Goal: Transaction & Acquisition: Purchase product/service

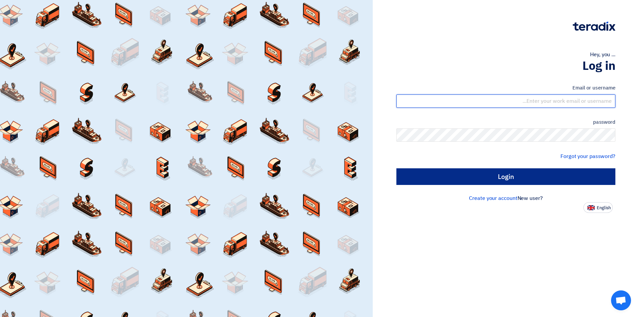
type input "[EMAIL_ADDRESS][DOMAIN_NAME]"
click at [488, 178] on input "Login" at bounding box center [506, 177] width 219 height 17
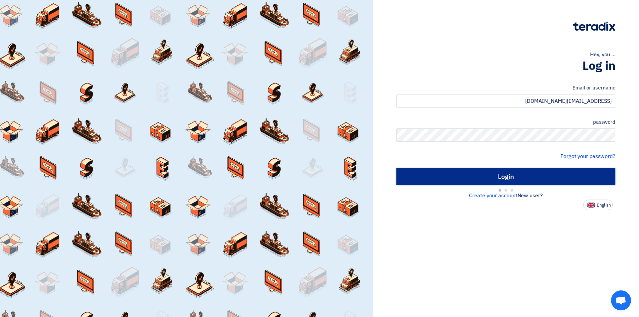
type input "Sign in"
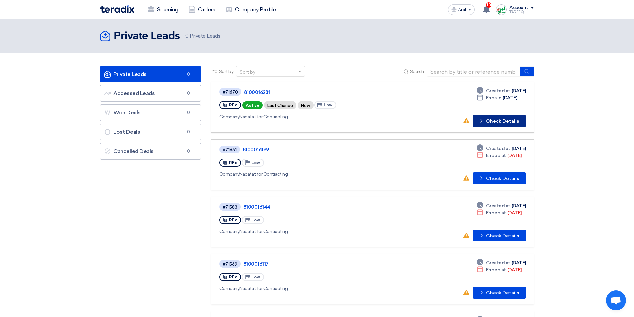
click at [512, 125] on button "Check details Check Details" at bounding box center [499, 121] width 53 height 12
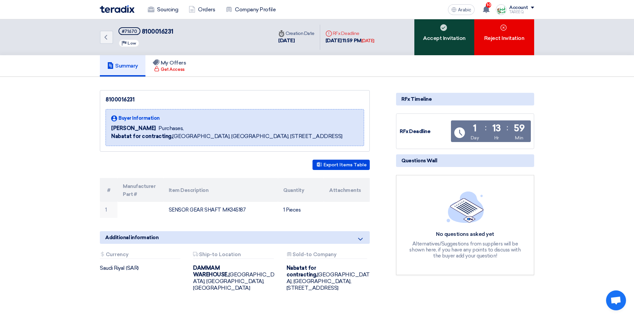
click at [427, 43] on div "Accept Invitation" at bounding box center [445, 37] width 60 height 36
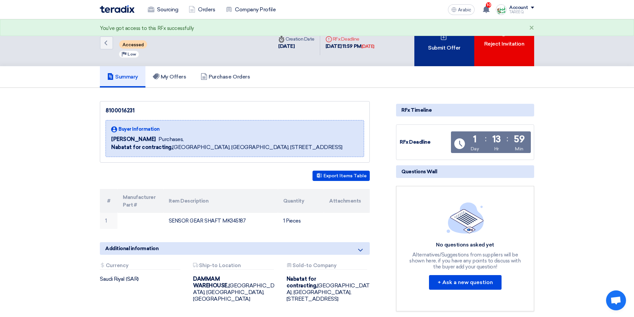
click at [428, 42] on div "Submit Offer" at bounding box center [445, 42] width 60 height 47
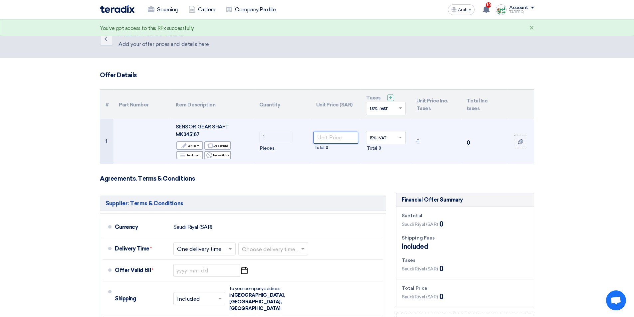
click at [341, 139] on input "number" at bounding box center [336, 138] width 45 height 12
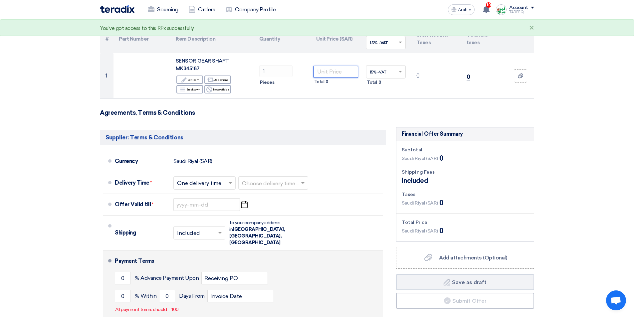
scroll to position [67, 0]
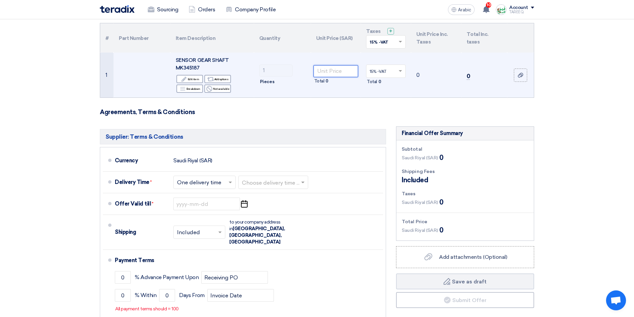
click at [329, 71] on input "number" at bounding box center [336, 71] width 45 height 12
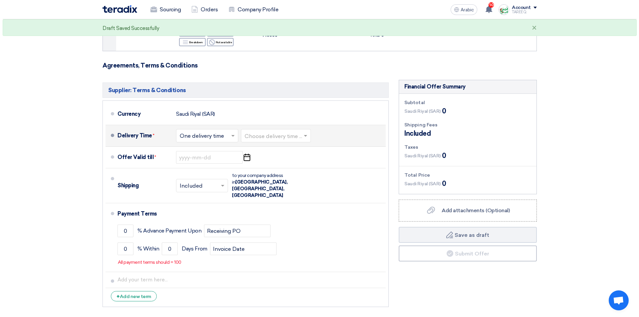
scroll to position [133, 0]
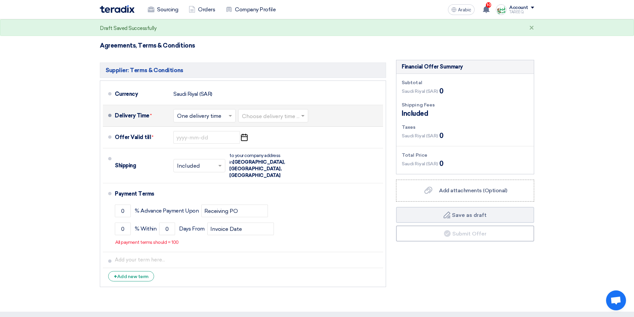
type input "1595"
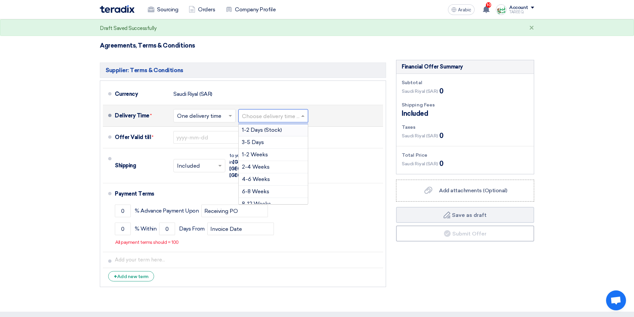
click at [269, 117] on input "text" at bounding box center [273, 117] width 63 height 10
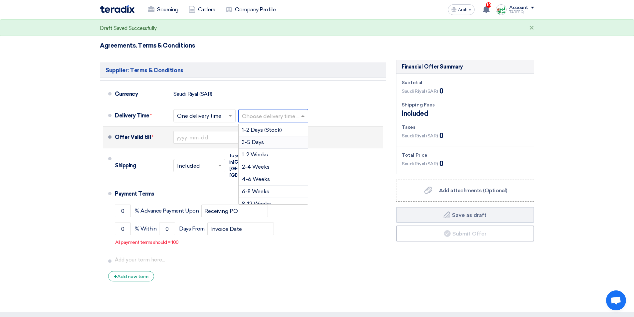
click at [262, 139] on div "3-5 Days" at bounding box center [273, 143] width 69 height 12
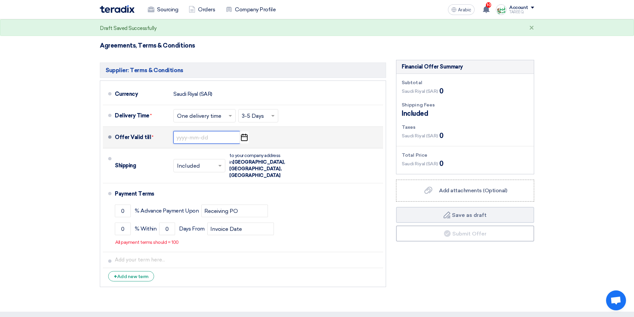
click at [202, 141] on input at bounding box center [207, 137] width 67 height 13
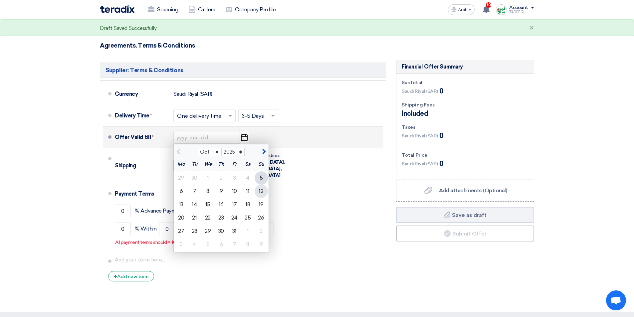
click at [260, 194] on font "12" at bounding box center [261, 191] width 5 height 6
type input "[DATE]"
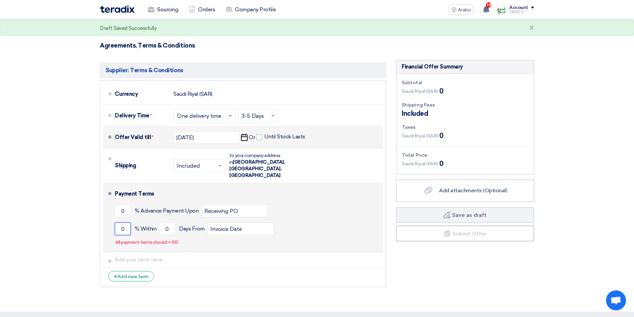
click at [119, 223] on input "0" at bounding box center [123, 229] width 16 height 13
type input "100"
click at [162, 223] on input "0" at bounding box center [167, 229] width 16 height 13
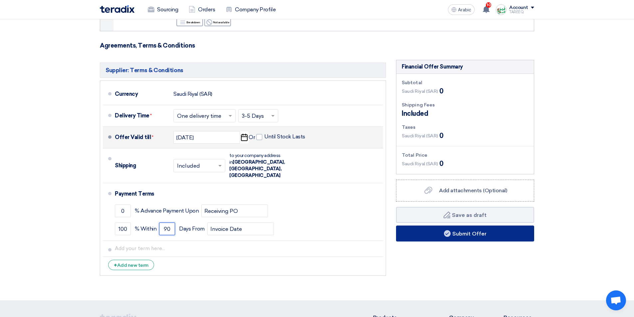
type input "90"
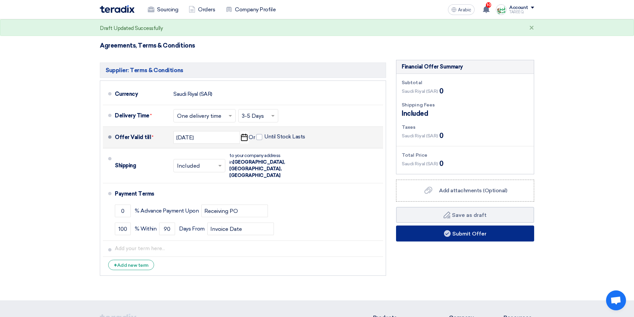
click at [436, 233] on button "Submit Offer" at bounding box center [465, 234] width 138 height 16
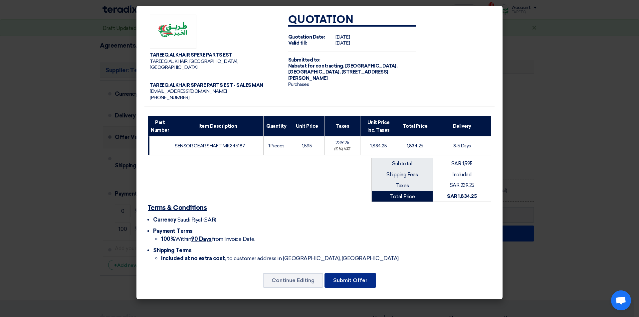
click at [339, 277] on font "Submit Offer" at bounding box center [350, 280] width 34 height 6
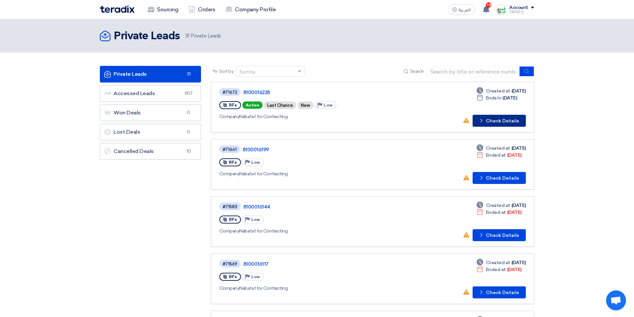
click at [496, 123] on button "Check details Check Details" at bounding box center [499, 121] width 53 height 12
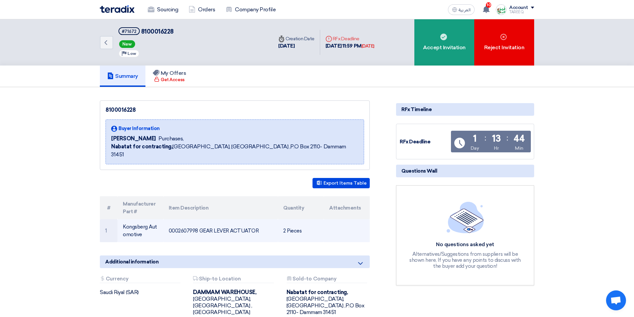
click at [185, 223] on td "0002607998 GEAR LEVER ACTUATOR" at bounding box center [221, 230] width 115 height 23
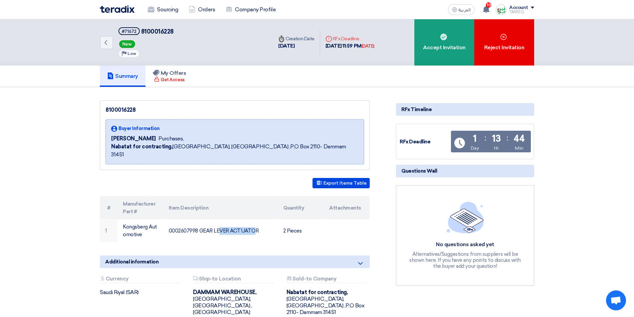
copy td "0002607998"
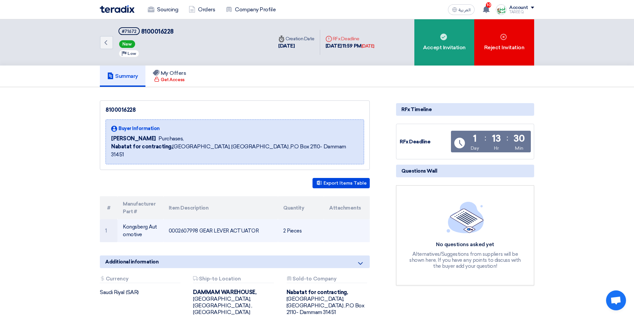
click at [246, 223] on td "0002607998 GEAR LEVER ACTUATOR" at bounding box center [221, 230] width 115 height 23
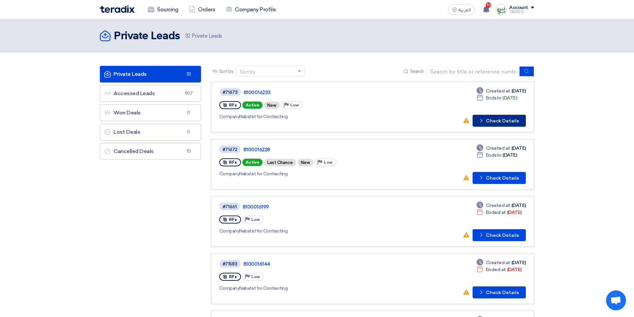
click at [507, 119] on button "Check details Check Details" at bounding box center [499, 121] width 53 height 12
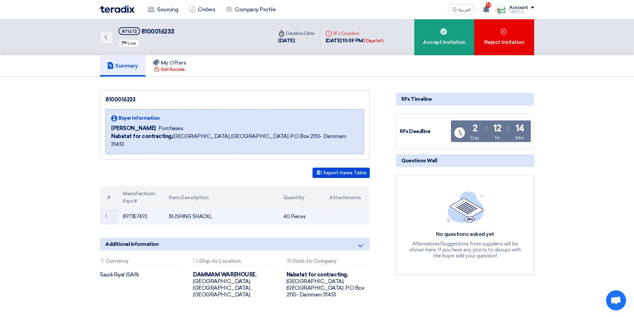
click at [144, 209] on td "897357492" at bounding box center [141, 217] width 46 height 16
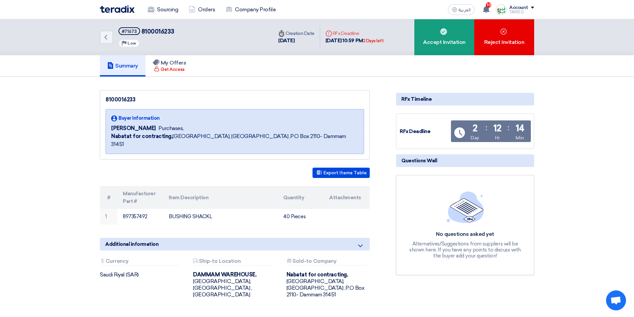
copy td "897357492"
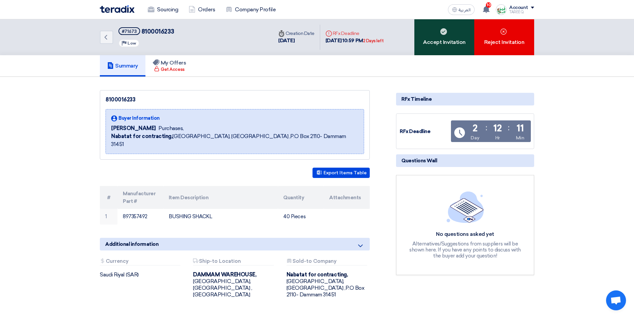
click at [436, 45] on div "Accept Invitation" at bounding box center [445, 37] width 60 height 36
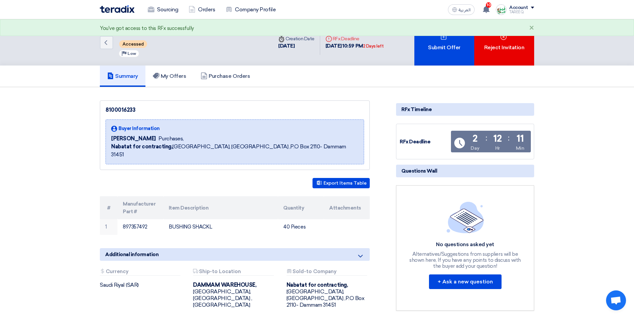
click at [436, 45] on div "Submit Offer" at bounding box center [445, 42] width 60 height 46
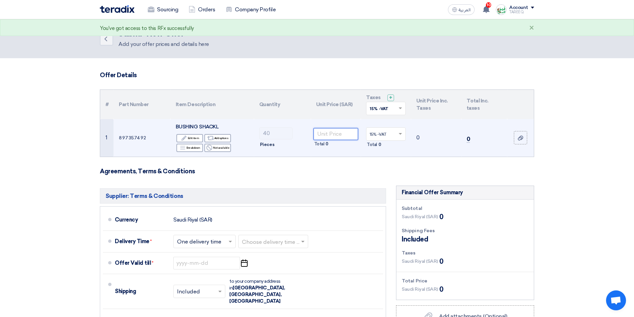
click at [338, 130] on input "number" at bounding box center [336, 134] width 45 height 12
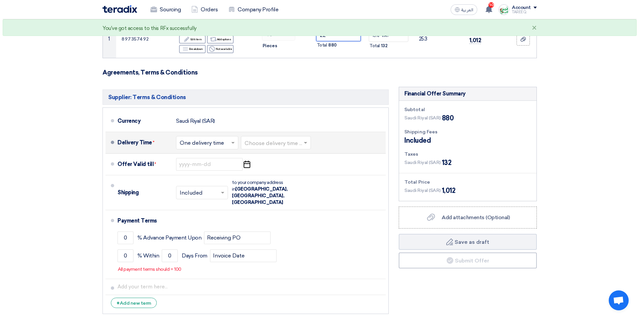
scroll to position [100, 0]
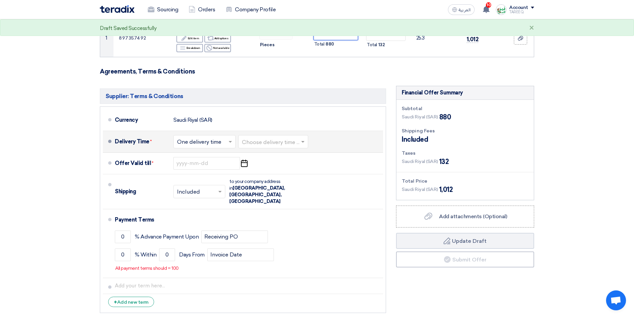
type input "22"
click at [293, 143] on input "text" at bounding box center [273, 143] width 63 height 10
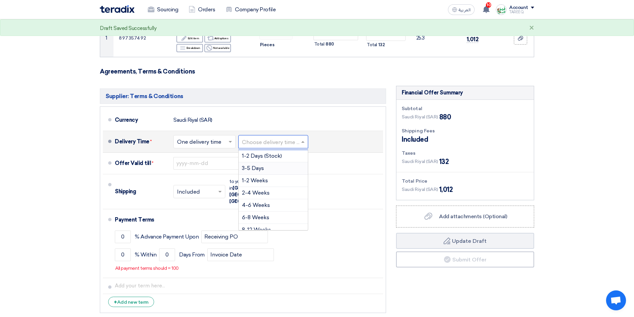
click at [263, 168] on span "3-5 Days" at bounding box center [253, 168] width 22 height 6
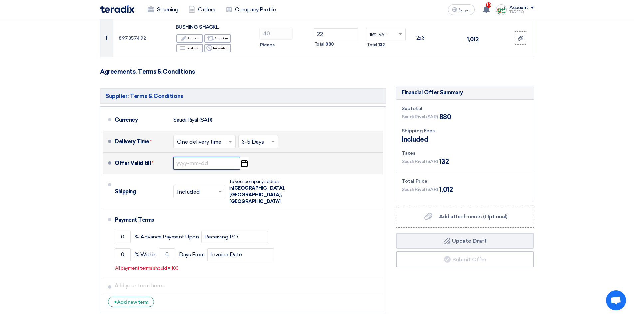
click at [219, 162] on input at bounding box center [207, 163] width 67 height 13
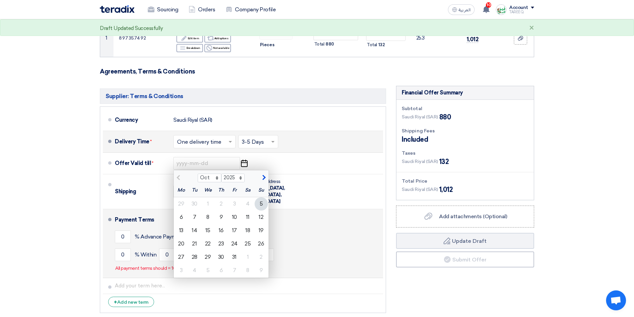
click at [259, 218] on div "12" at bounding box center [261, 217] width 13 height 13
type input "[DATE]"
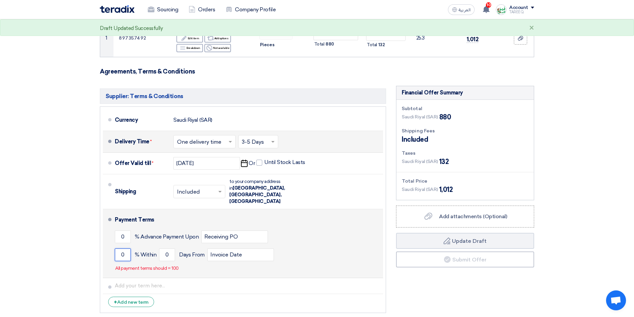
click at [118, 249] on input "0" at bounding box center [123, 255] width 16 height 13
type input "100"
click at [162, 249] on input "0" at bounding box center [167, 255] width 16 height 13
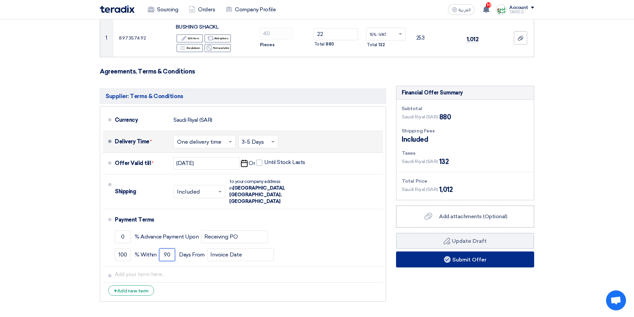
type input "90"
click at [407, 258] on button "Submit Offer" at bounding box center [465, 260] width 138 height 16
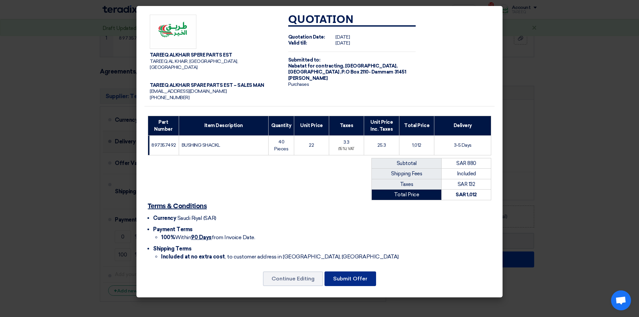
click at [367, 272] on button "Submit Offer" at bounding box center [351, 279] width 52 height 15
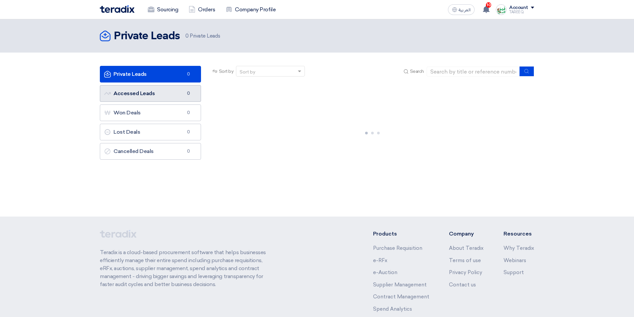
click at [158, 98] on link "Accessed Leads Accessed Leads 0" at bounding box center [150, 93] width 101 height 17
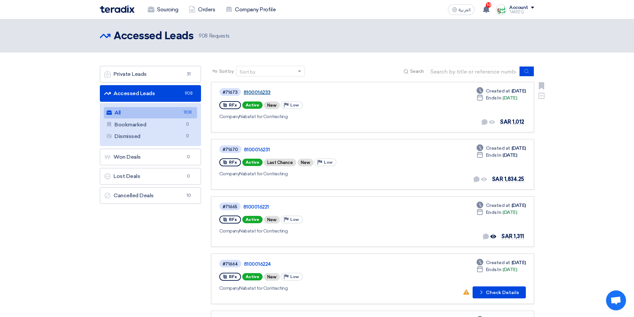
click at [257, 93] on link "8100016233" at bounding box center [327, 93] width 167 height 6
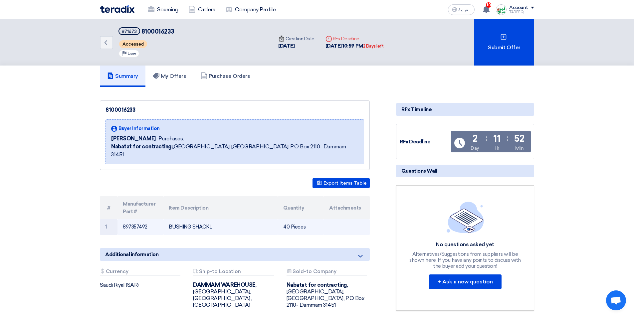
click at [129, 220] on td "897357492" at bounding box center [141, 227] width 46 height 16
copy td "897357492"
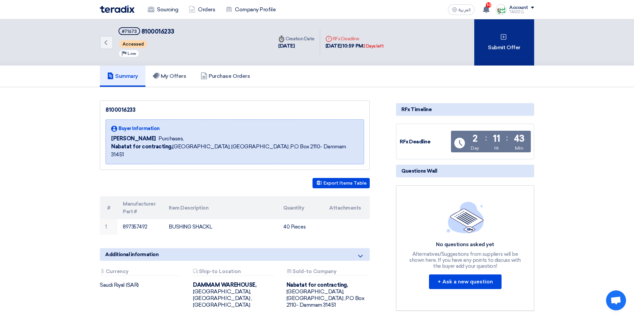
click at [485, 38] on div "Submit Offer" at bounding box center [505, 42] width 60 height 46
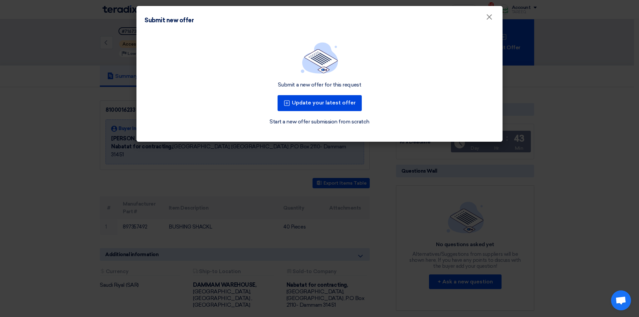
click at [554, 38] on modal-container "Submit new offer × Submit a new offer for this request Update your latest offer…" at bounding box center [319, 158] width 639 height 317
